Goal: Book appointment/travel/reservation

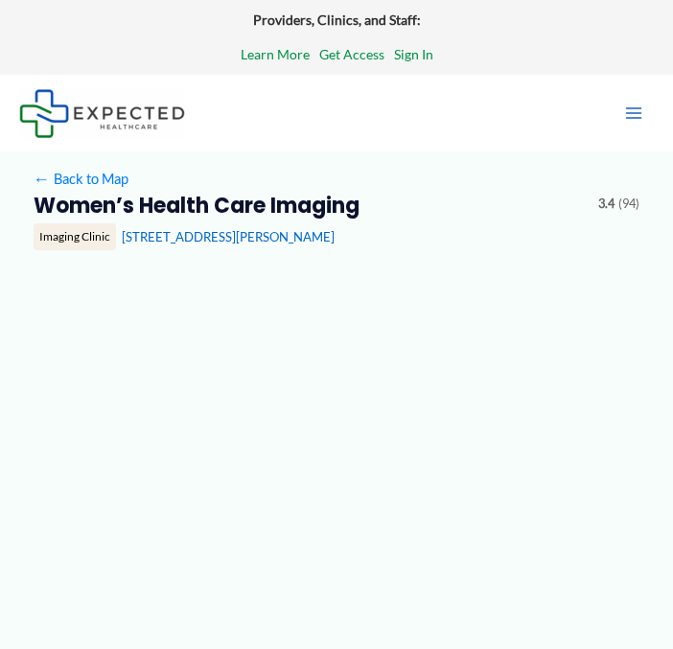
type input "**********"
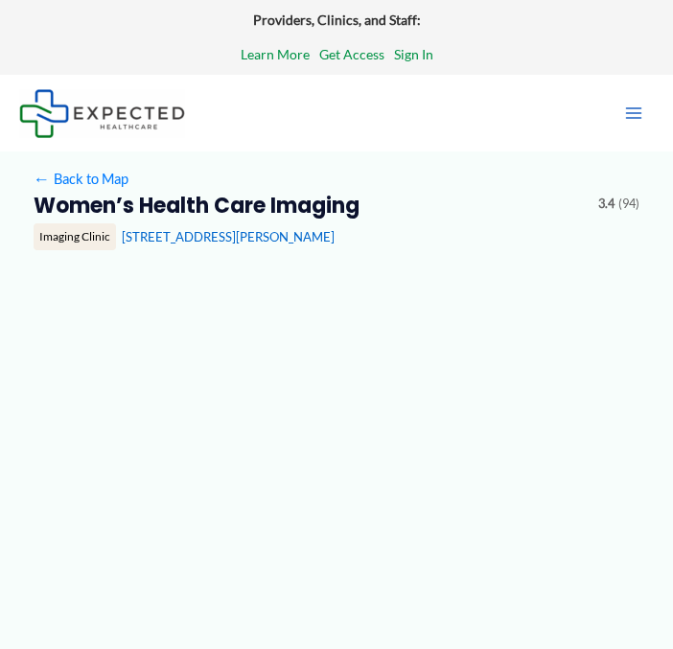
type input "**********"
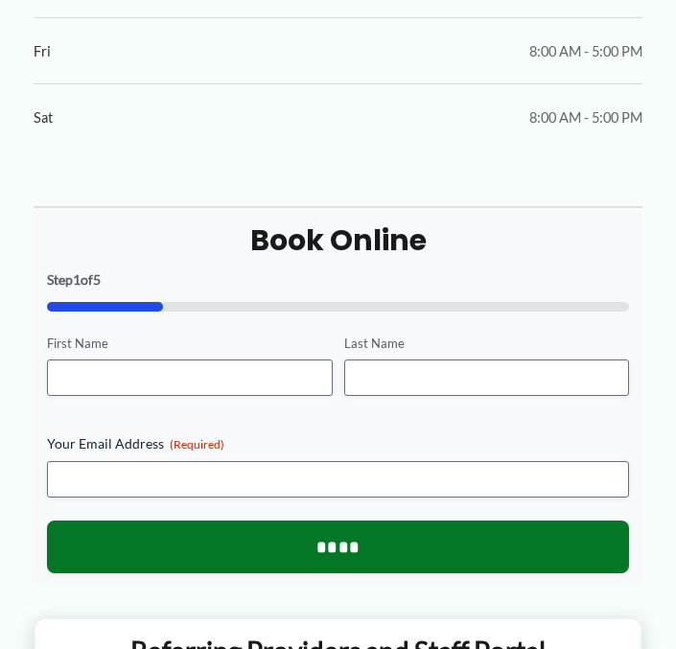
scroll to position [765, 0]
